Goal: Entertainment & Leisure: Browse casually

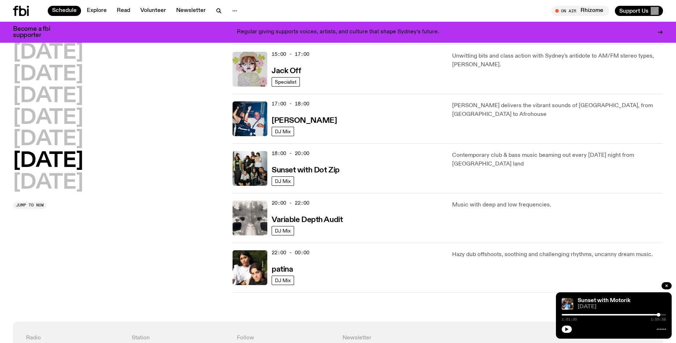
scroll to position [120, 0]
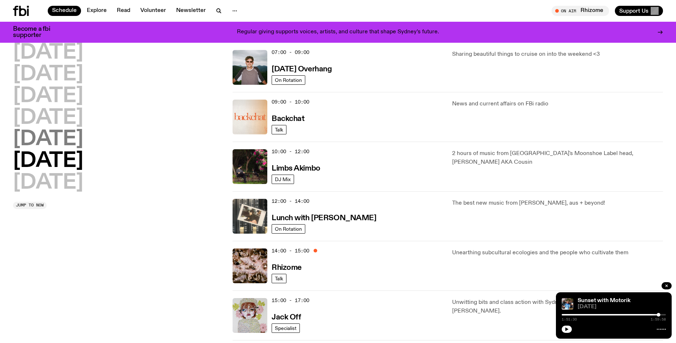
click at [60, 138] on h2 "[DATE]" at bounding box center [48, 139] width 70 height 20
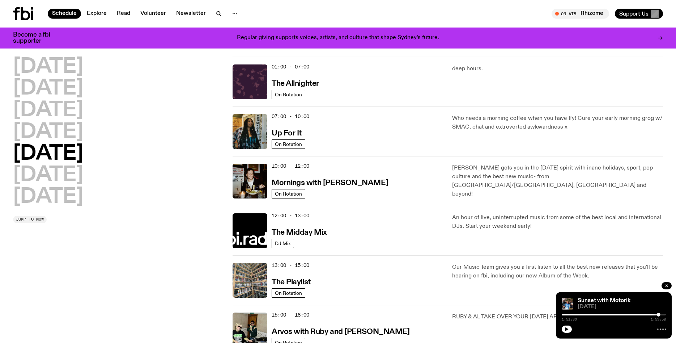
scroll to position [0, 0]
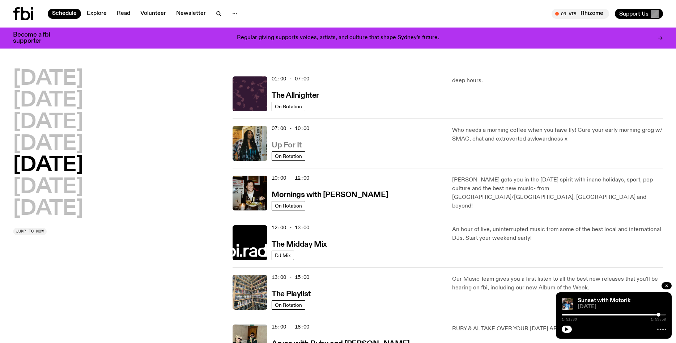
click at [289, 146] on h3 "Up For It" at bounding box center [287, 145] width 30 height 8
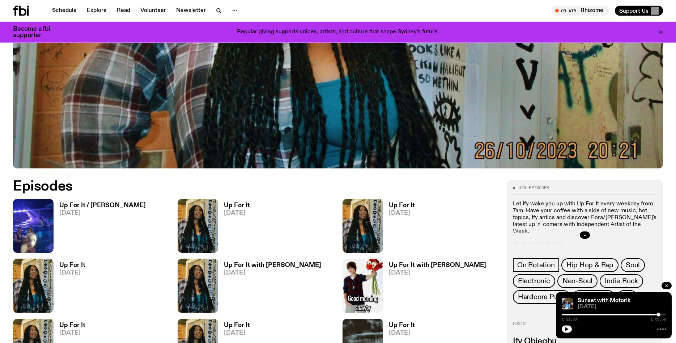
scroll to position [302, 0]
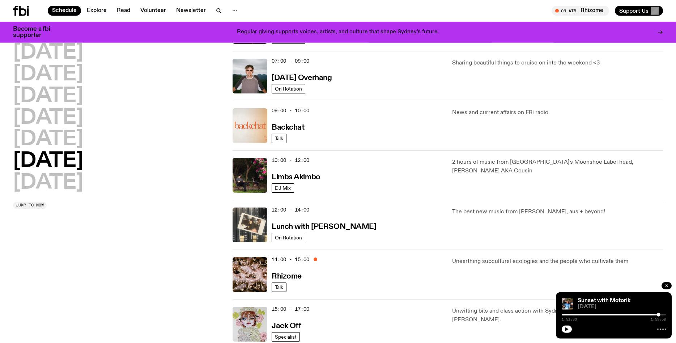
scroll to position [58, 0]
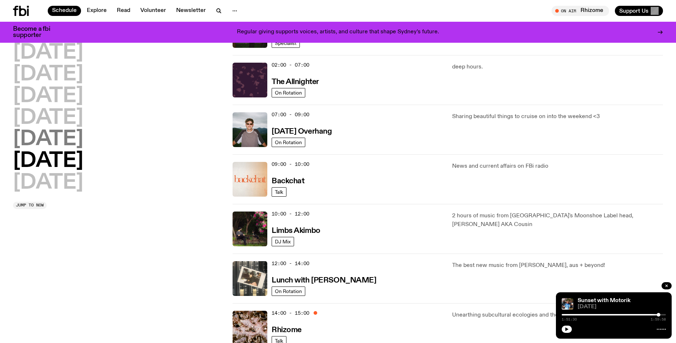
click at [64, 138] on h2 "[DATE]" at bounding box center [48, 139] width 70 height 20
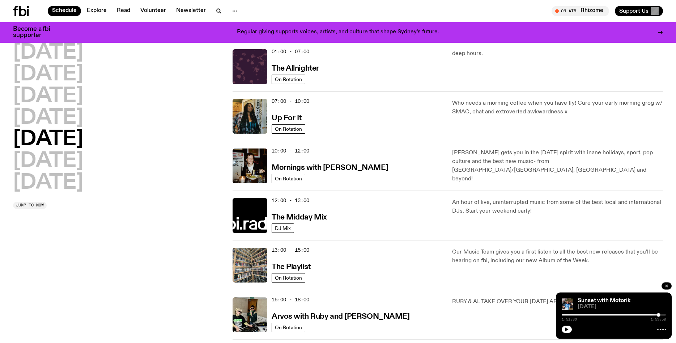
scroll to position [20, 0]
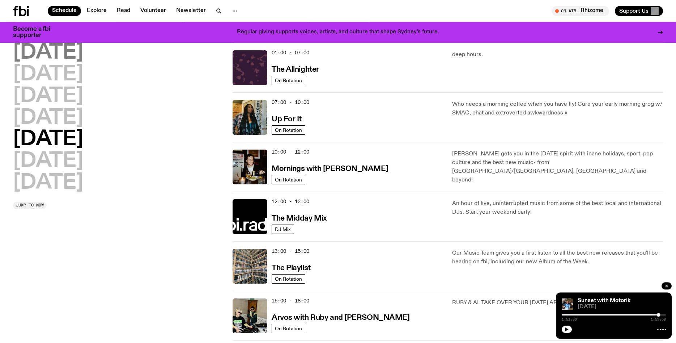
click at [60, 53] on h2 "[DATE]" at bounding box center [48, 53] width 70 height 20
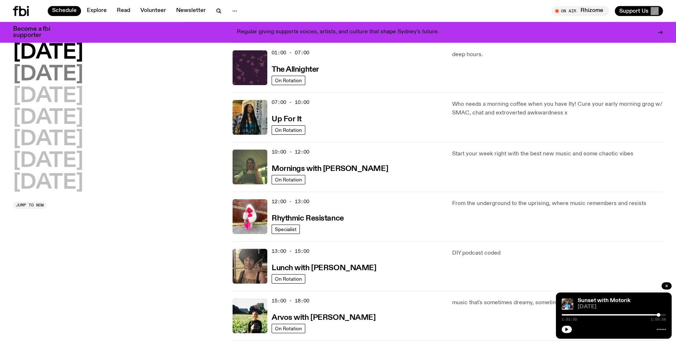
click at [54, 68] on h2 "[DATE]" at bounding box center [48, 74] width 70 height 20
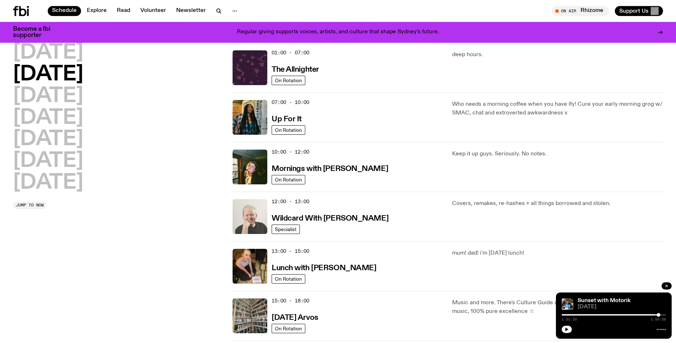
click at [263, 209] on img at bounding box center [250, 216] width 35 height 35
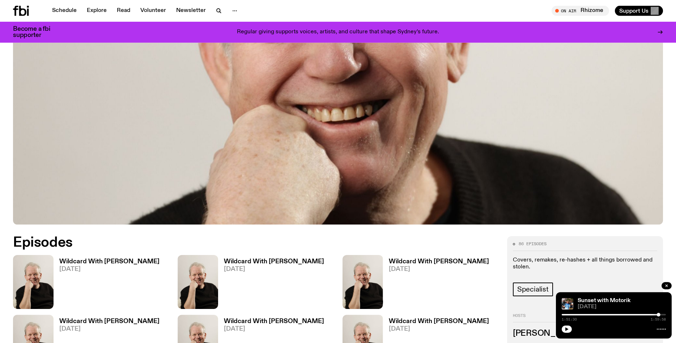
scroll to position [307, 0]
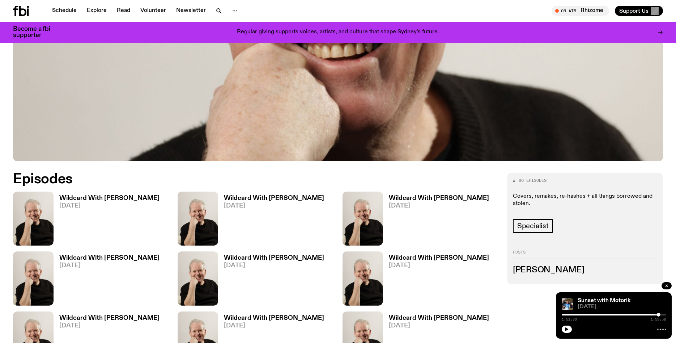
click at [85, 206] on span "[DATE]" at bounding box center [109, 206] width 100 height 6
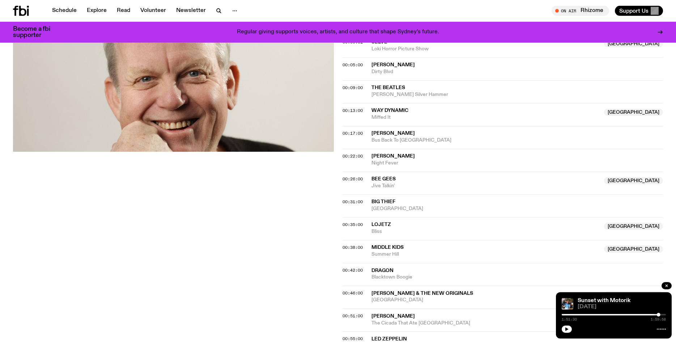
scroll to position [246, 0]
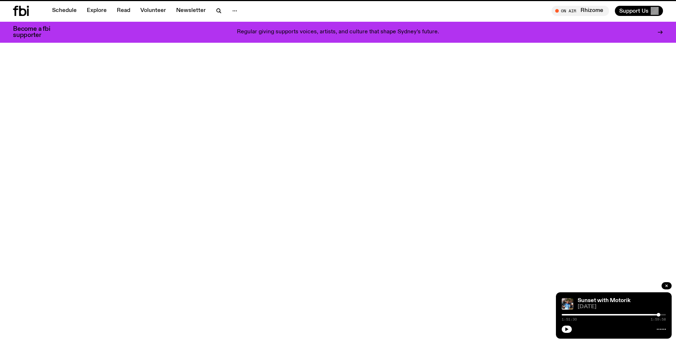
scroll to position [307, 0]
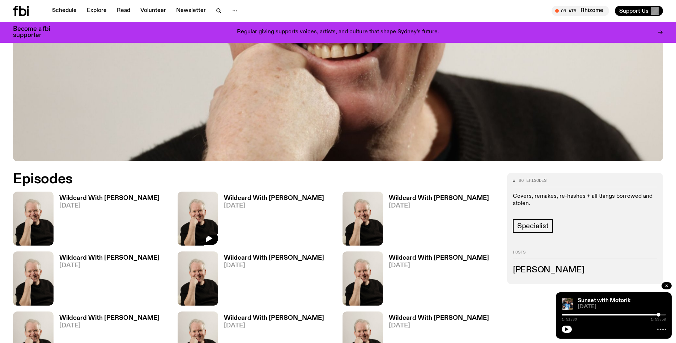
click at [208, 210] on img at bounding box center [198, 218] width 41 height 54
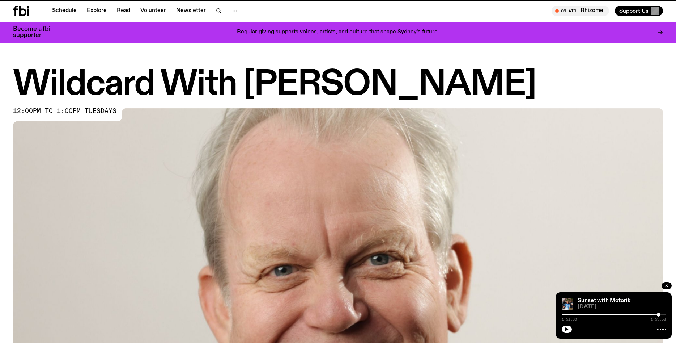
scroll to position [307, 0]
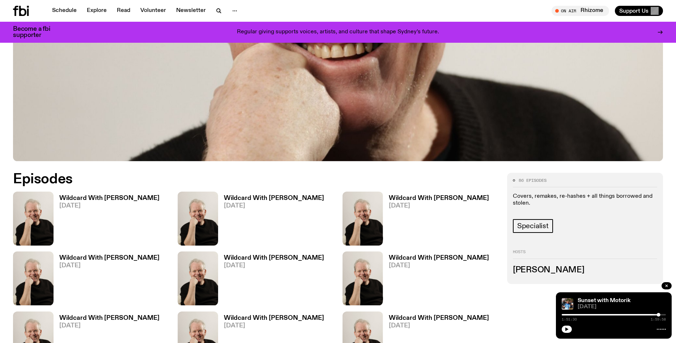
click at [407, 205] on span "[DATE]" at bounding box center [439, 206] width 100 height 6
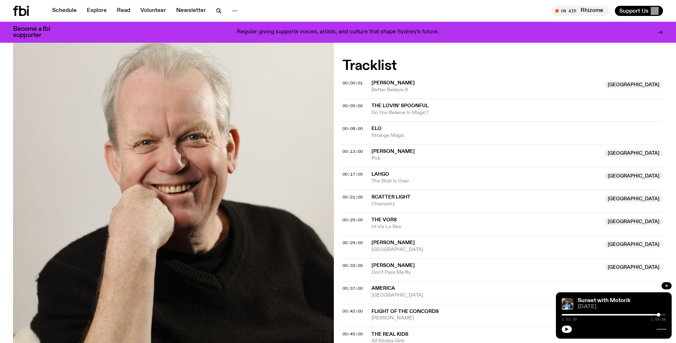
scroll to position [307, 0]
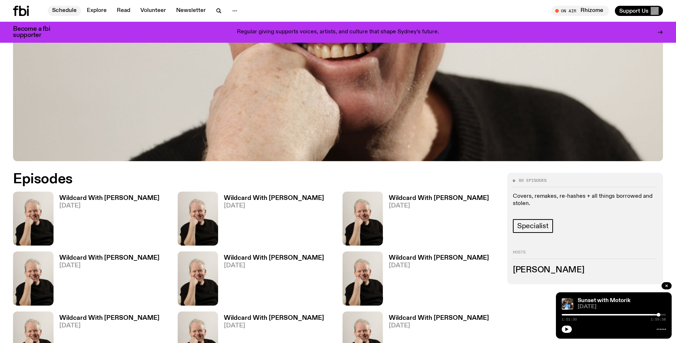
click at [61, 10] on link "Schedule" at bounding box center [64, 11] width 33 height 10
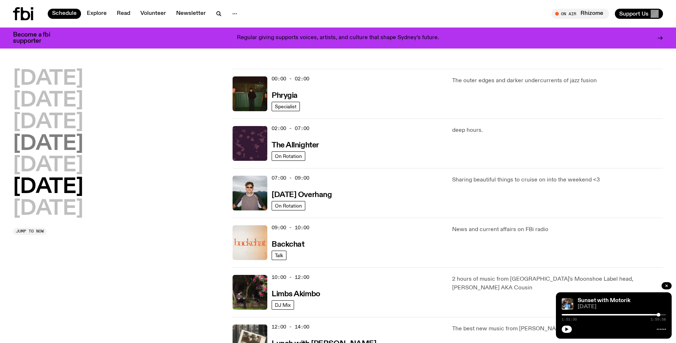
click at [55, 141] on h2 "[DATE]" at bounding box center [48, 144] width 70 height 20
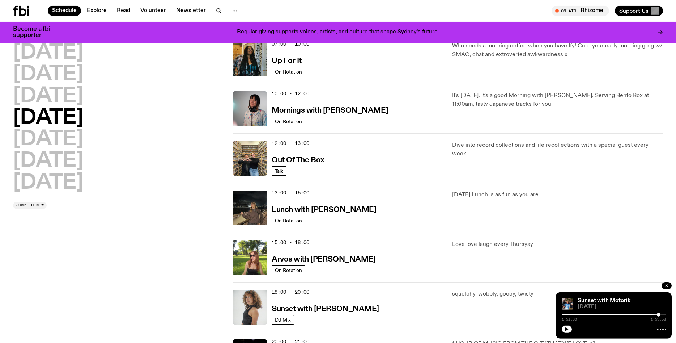
scroll to position [82, 0]
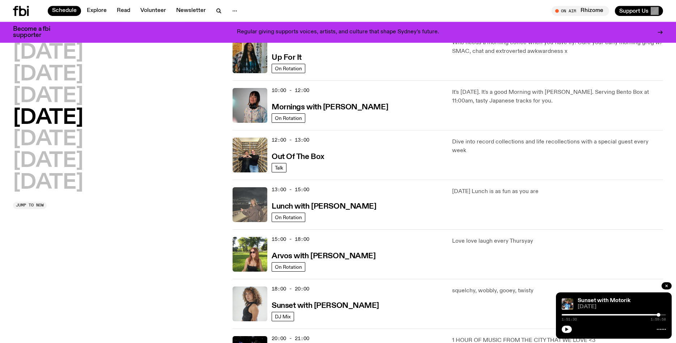
click at [251, 211] on img at bounding box center [250, 204] width 35 height 35
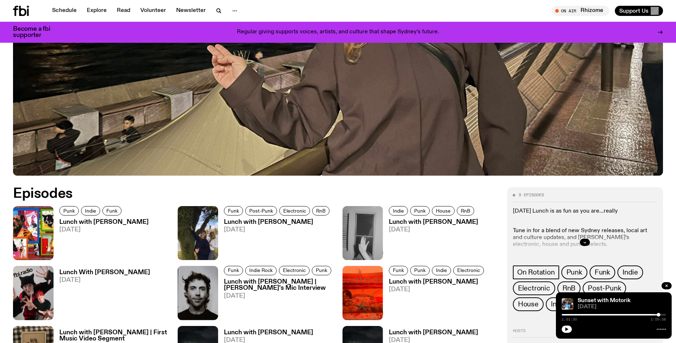
scroll to position [307, 0]
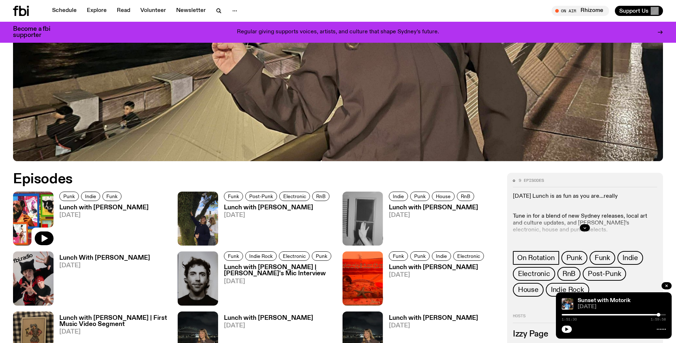
click at [45, 218] on img at bounding box center [33, 218] width 41 height 54
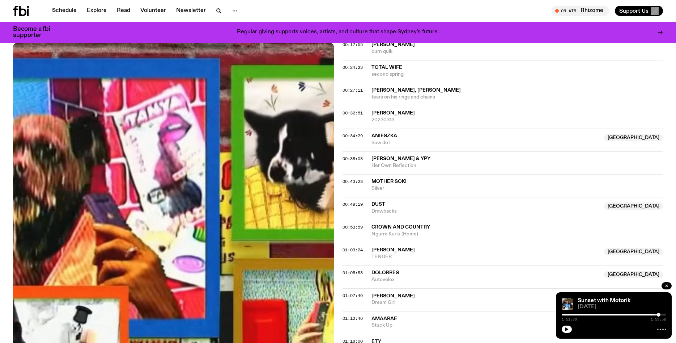
scroll to position [307, 0]
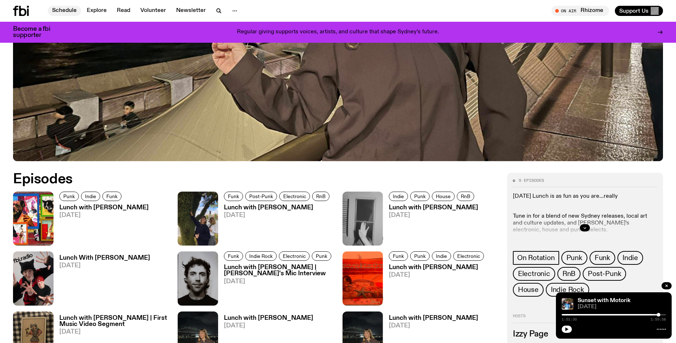
click at [60, 13] on link "Schedule" at bounding box center [64, 11] width 33 height 10
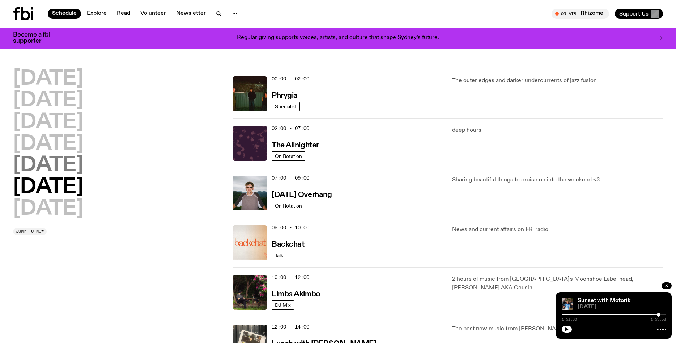
click at [49, 165] on h2 "[DATE]" at bounding box center [48, 165] width 70 height 20
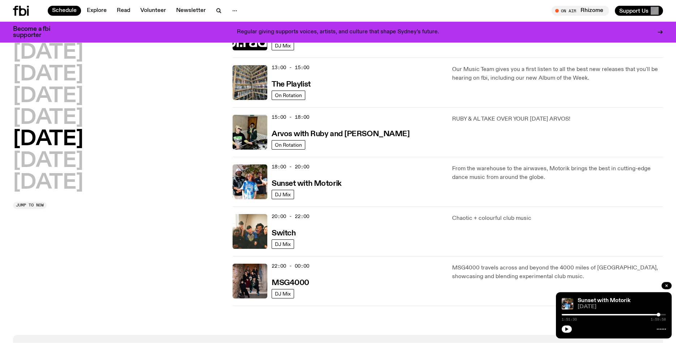
scroll to position [266, 0]
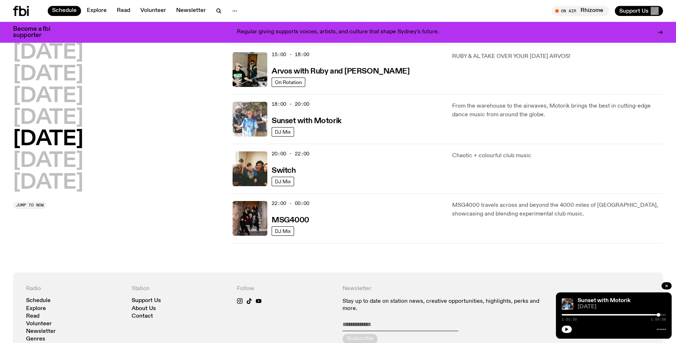
click at [251, 114] on img at bounding box center [250, 119] width 35 height 35
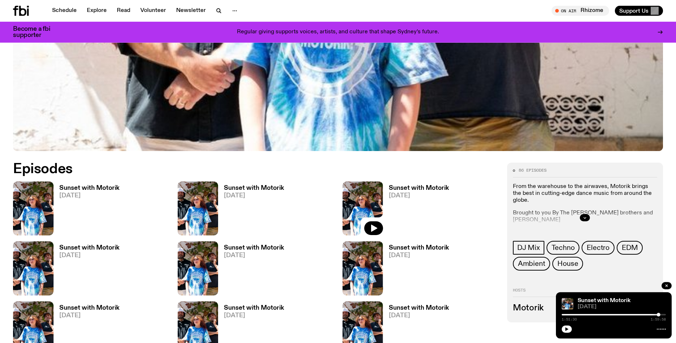
scroll to position [369, 0]
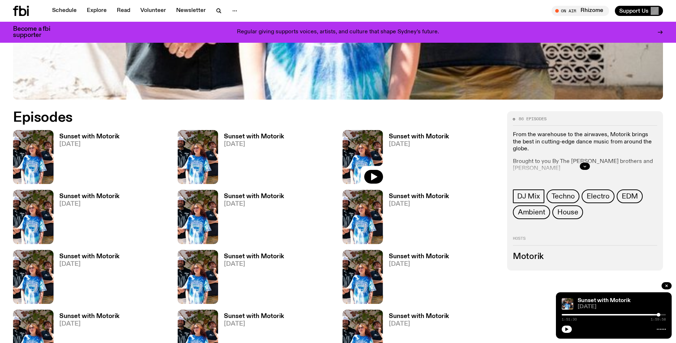
click at [60, 145] on span "[DATE]" at bounding box center [89, 144] width 60 height 6
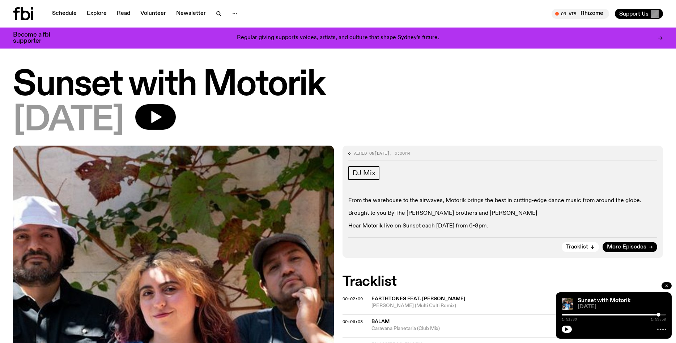
click at [665, 284] on icon "button" at bounding box center [666, 285] width 4 height 4
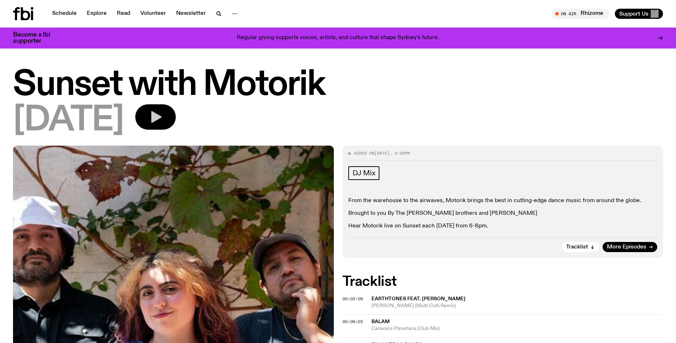
click at [162, 117] on icon "button" at bounding box center [156, 117] width 10 height 12
